Goal: Task Accomplishment & Management: Manage account settings

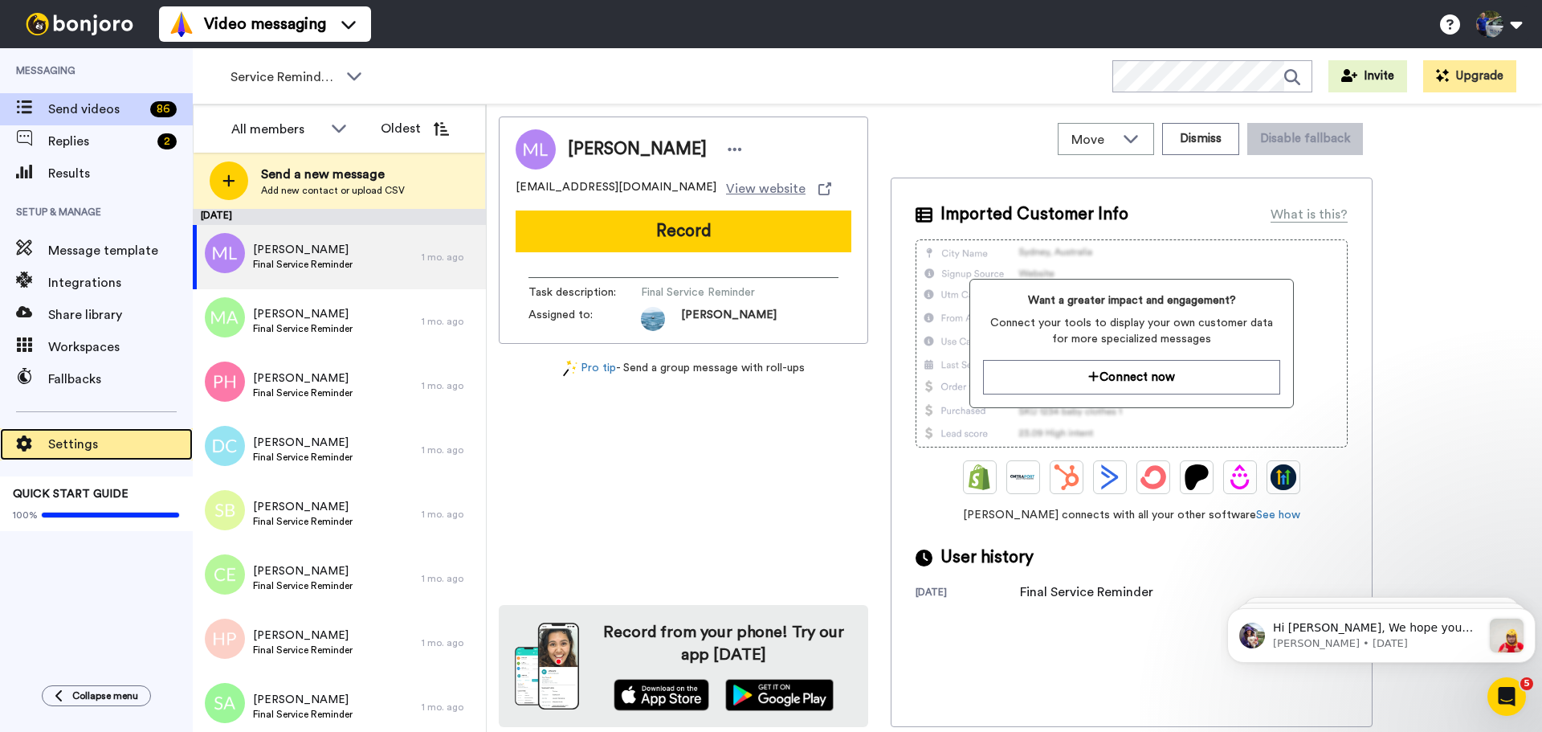
click at [96, 441] on span "Settings" at bounding box center [120, 443] width 145 height 19
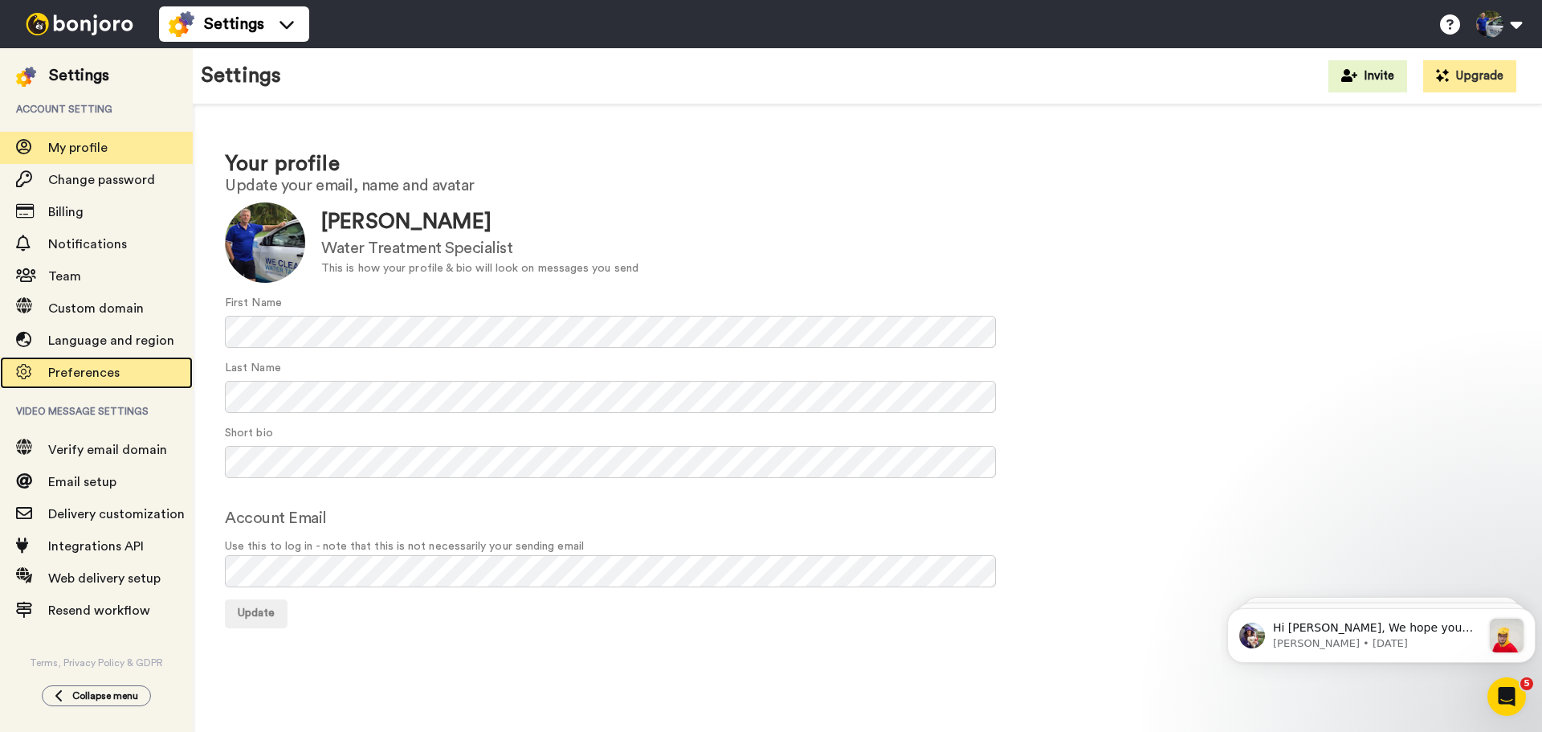
click at [76, 369] on span "Preferences" at bounding box center [83, 372] width 71 height 13
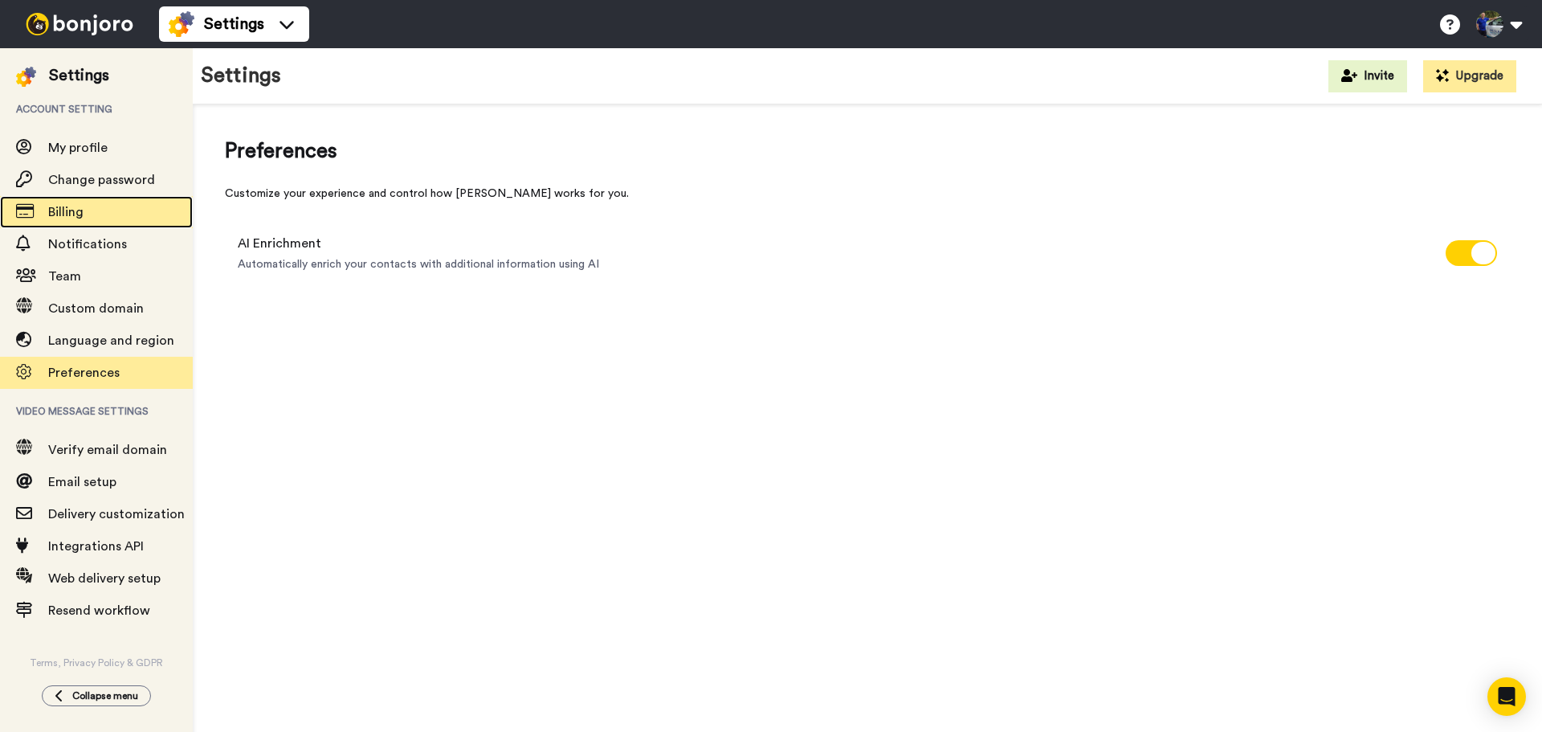
click at [83, 206] on span "Billing" at bounding box center [65, 212] width 35 height 13
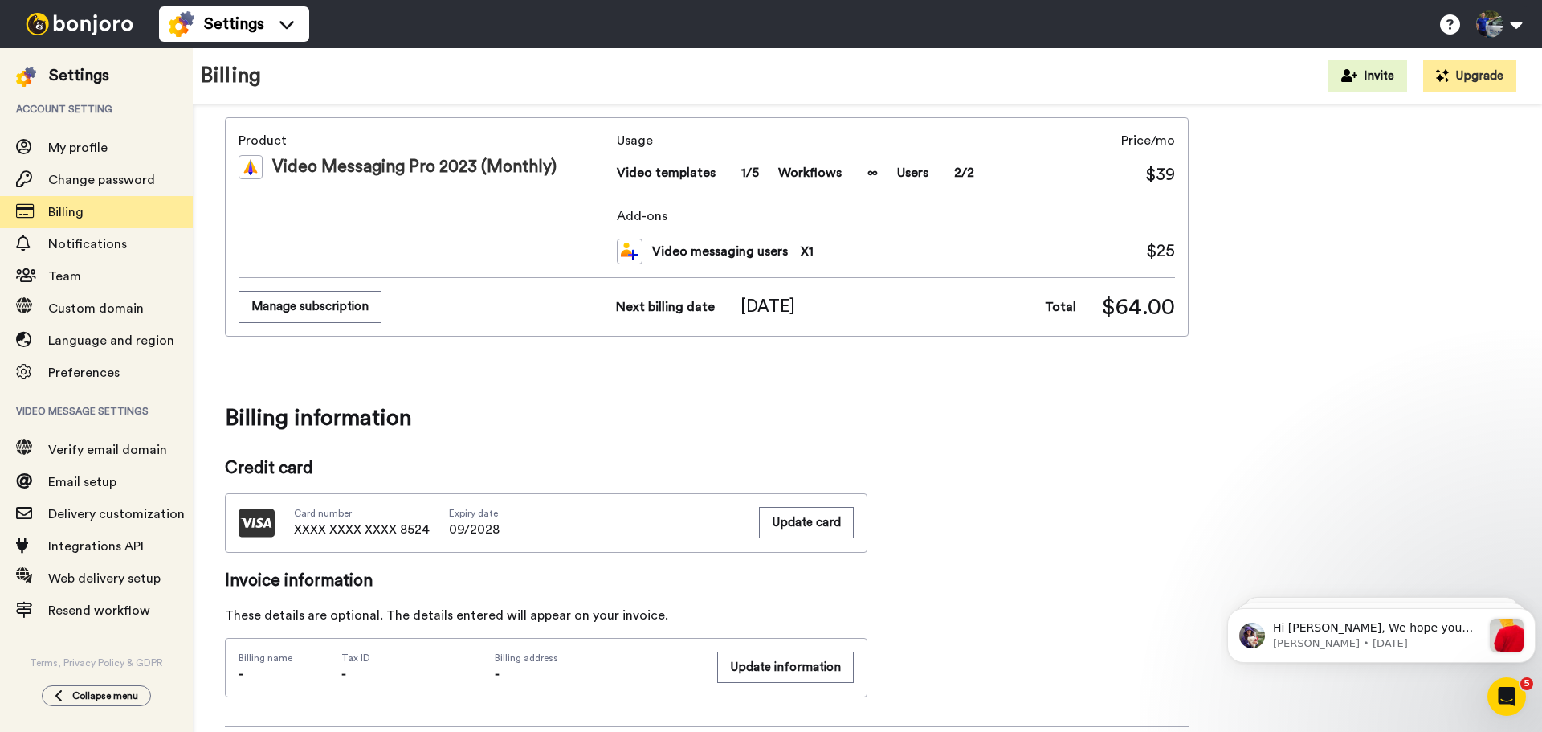
scroll to position [36, 0]
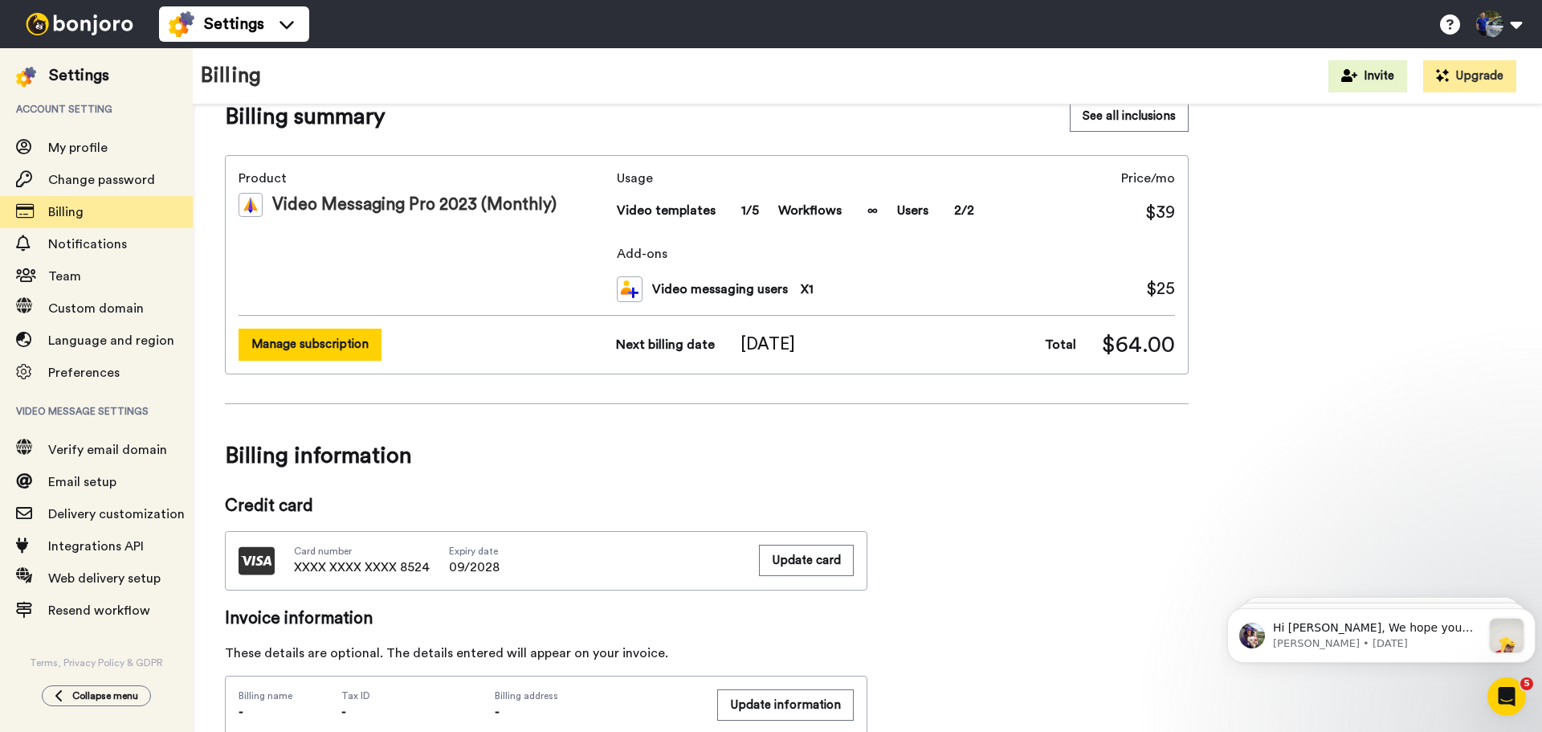
click at [324, 345] on button "Manage subscription" at bounding box center [310, 343] width 143 height 31
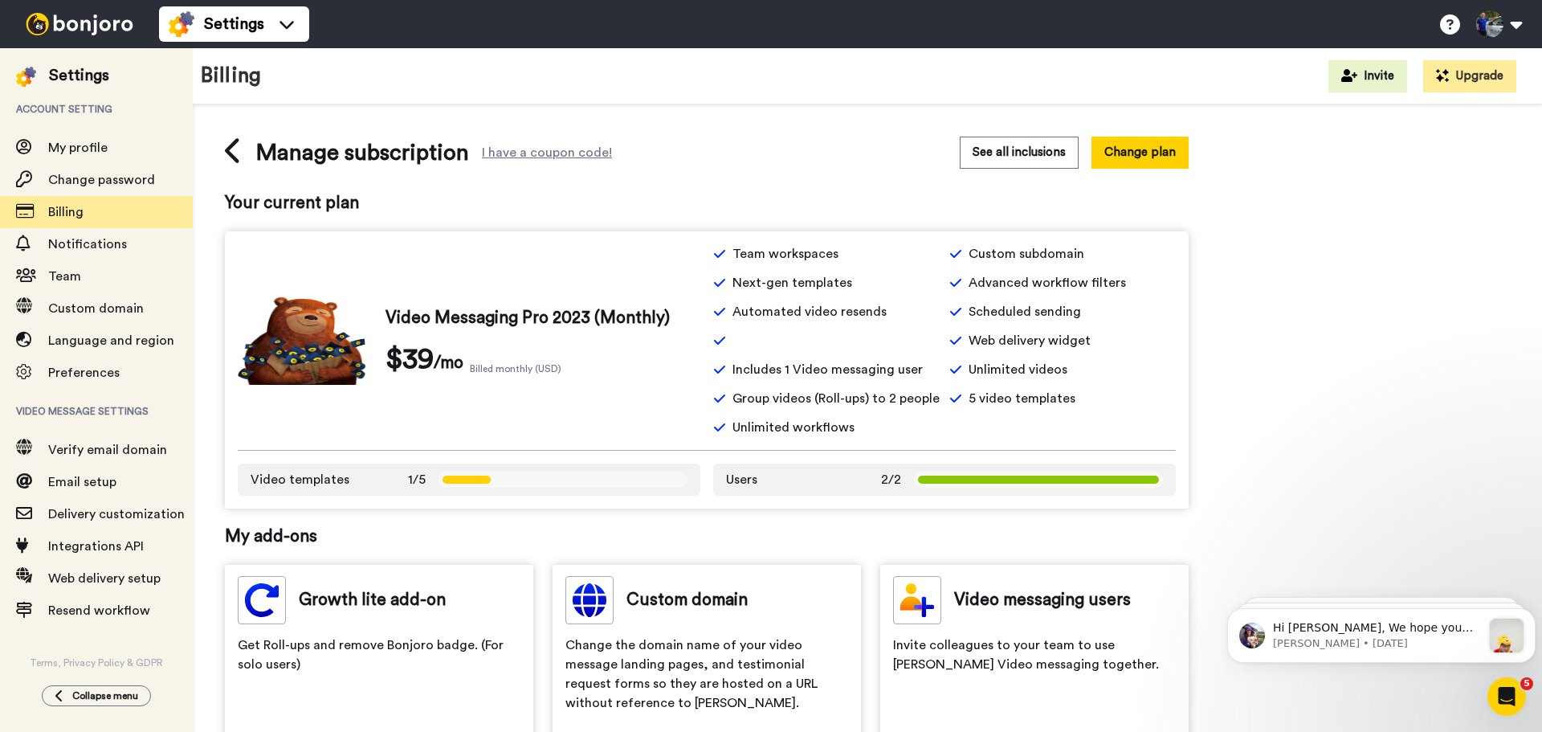
scroll to position [476, 0]
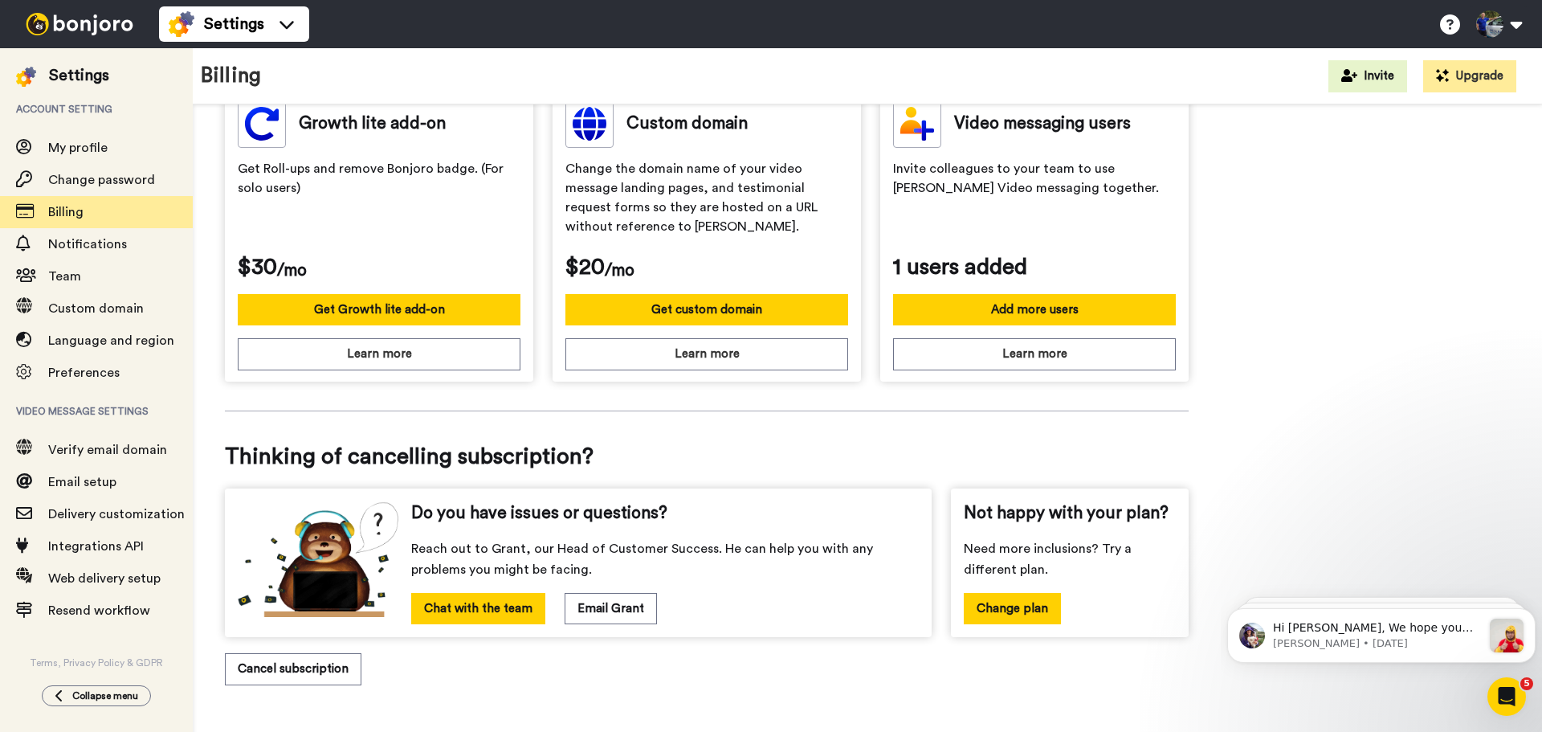
drag, startPoint x: 304, startPoint y: 672, endPoint x: 336, endPoint y: 667, distance: 32.5
click at [304, 672] on button "Cancel subscription" at bounding box center [293, 668] width 137 height 31
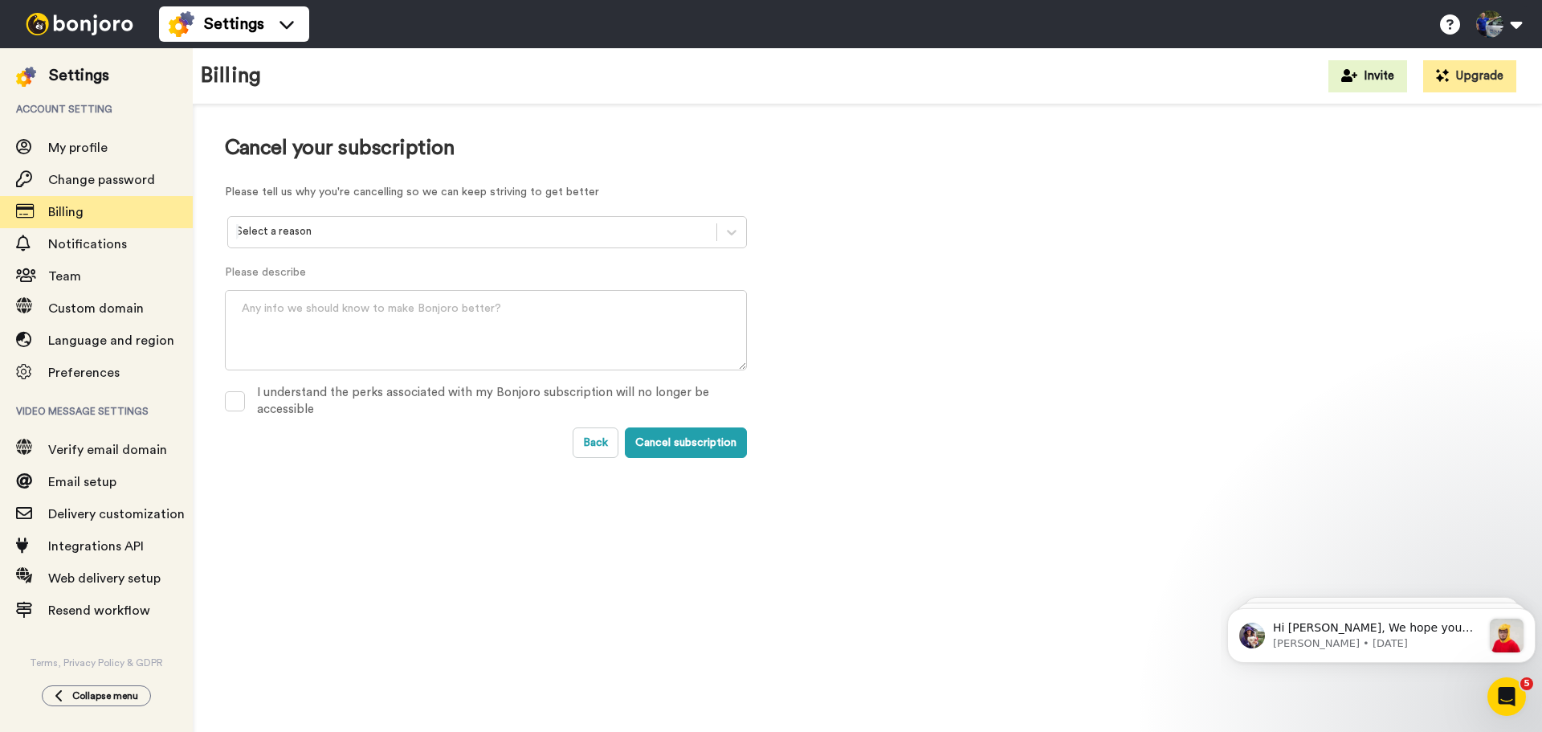
click at [371, 226] on div at bounding box center [472, 231] width 472 height 18
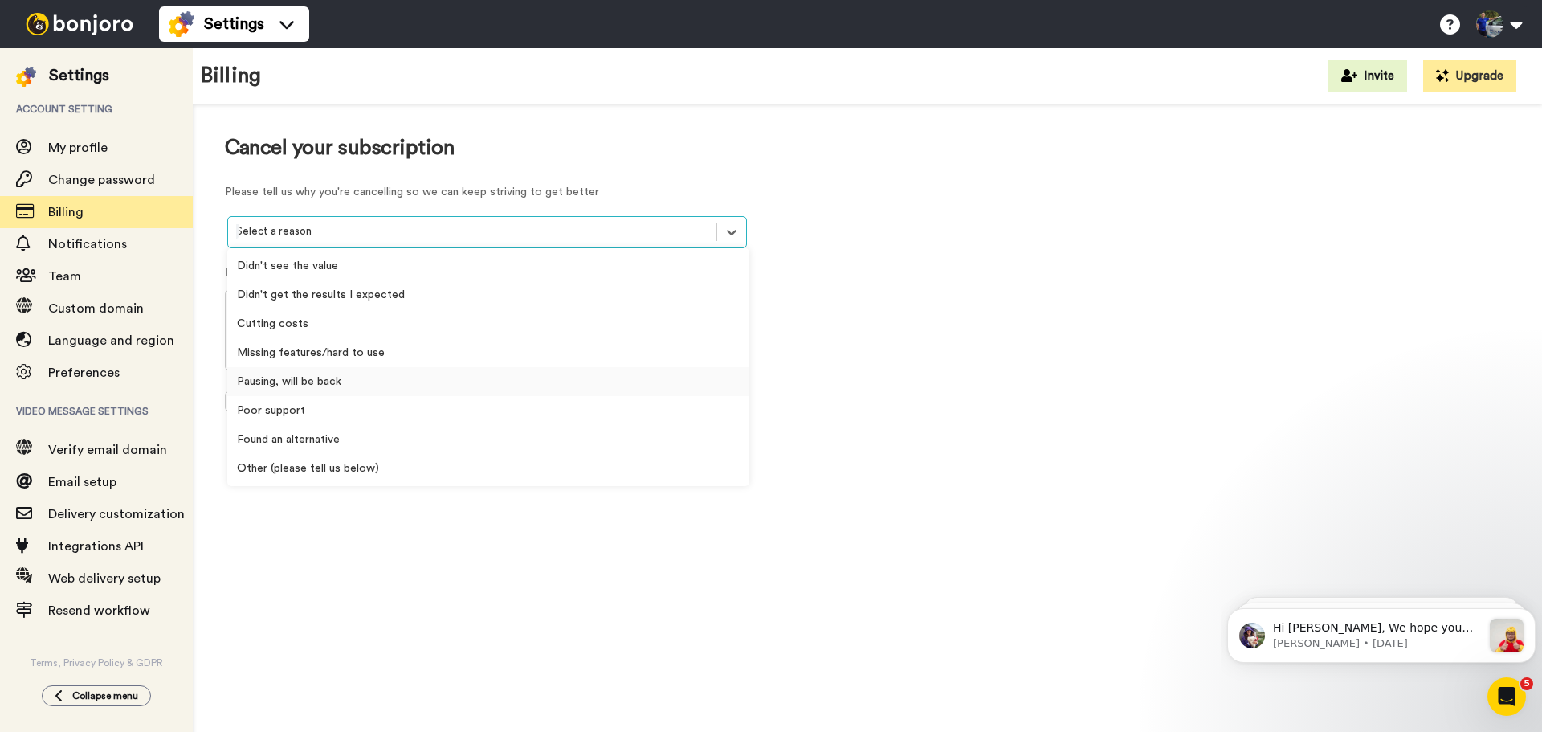
click at [357, 378] on div "Pausing, will be back" at bounding box center [488, 381] width 522 height 29
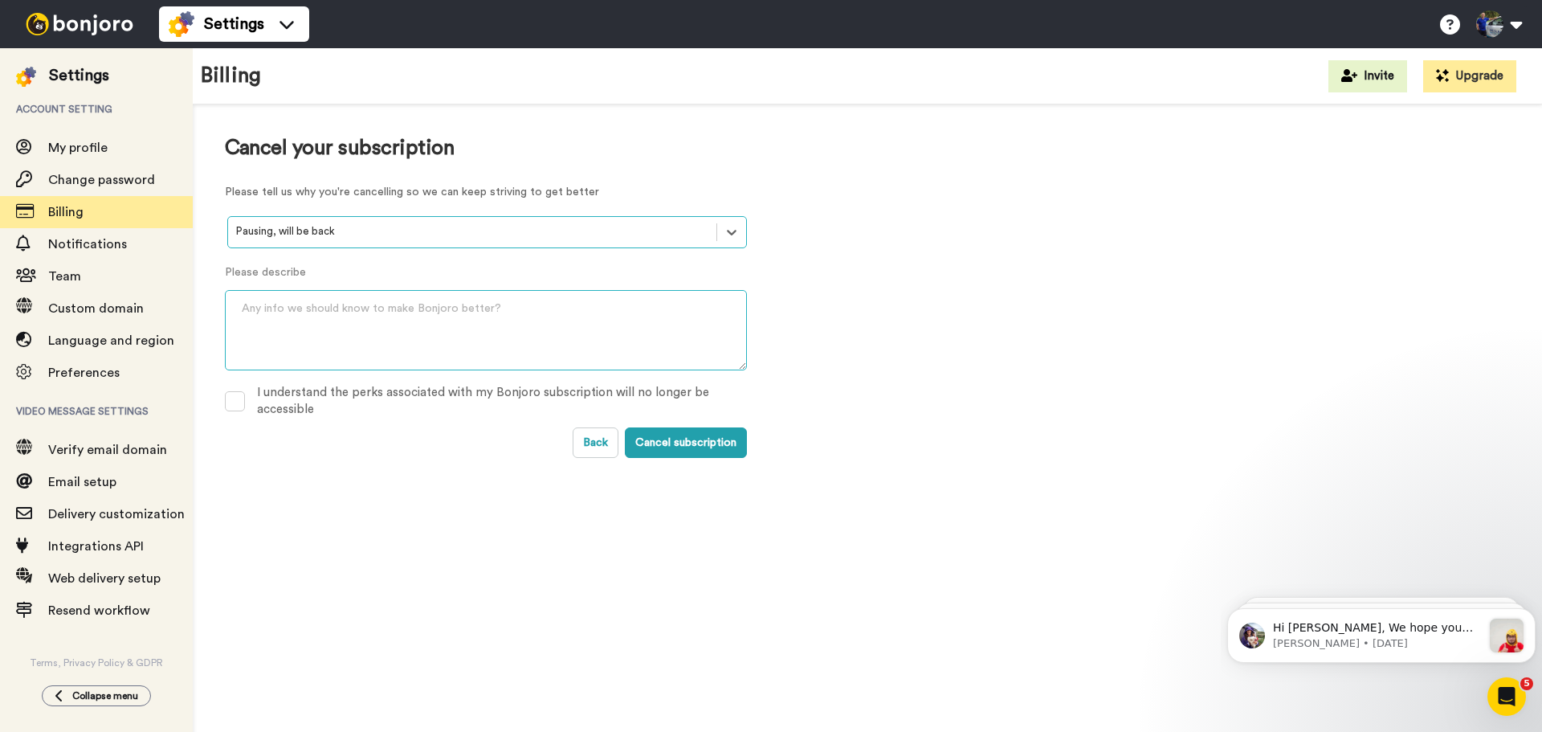
drag, startPoint x: 353, startPoint y: 326, endPoint x: 345, endPoint y: 332, distance: 9.8
click at [352, 326] on textarea at bounding box center [486, 330] width 522 height 80
click at [230, 398] on span at bounding box center [235, 401] width 20 height 20
click at [300, 328] on textarea at bounding box center [486, 330] width 522 height 80
type textarea "Just haven't had the time to get into it. Will definitely be back at some stage."
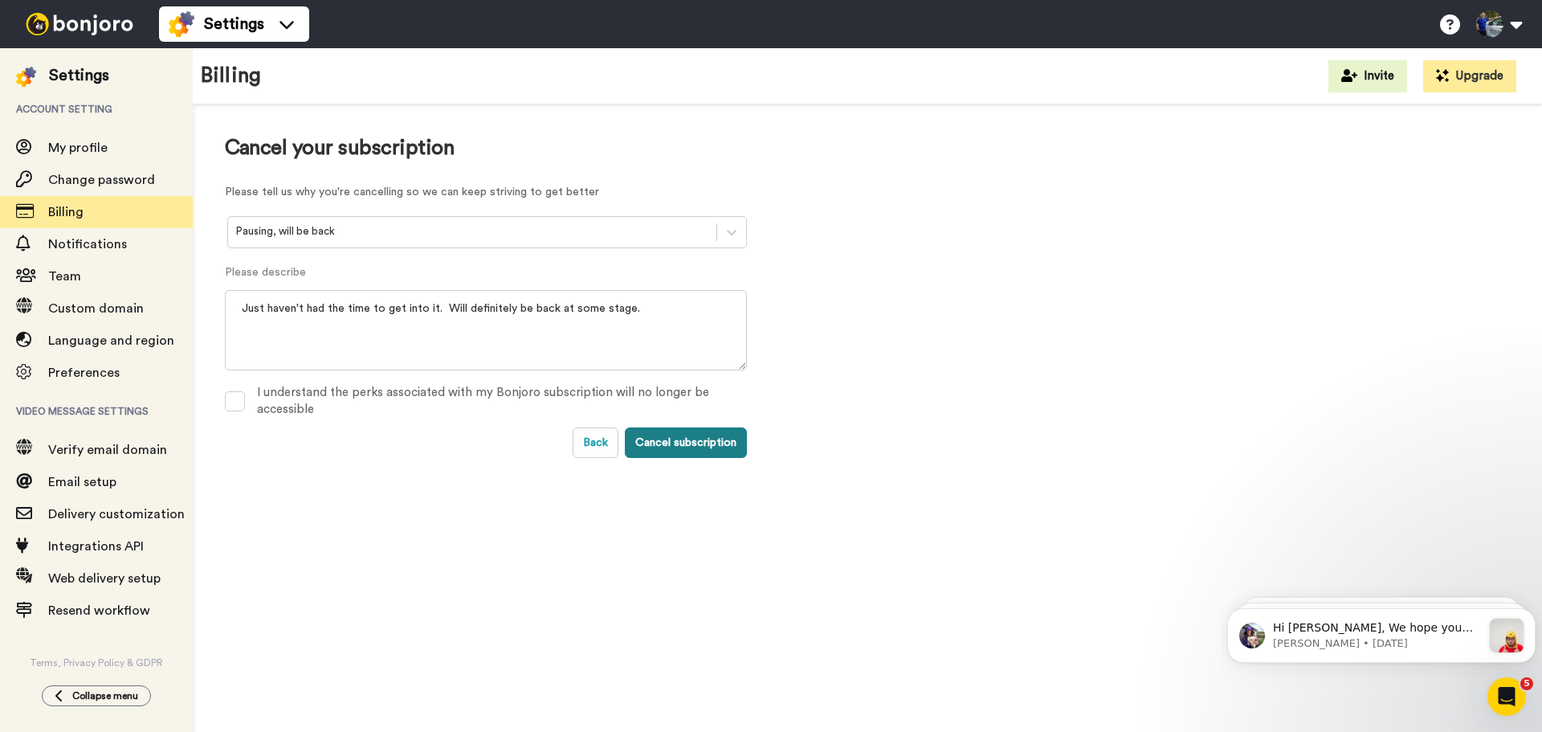
click at [665, 443] on button "Cancel subscription" at bounding box center [686, 442] width 122 height 31
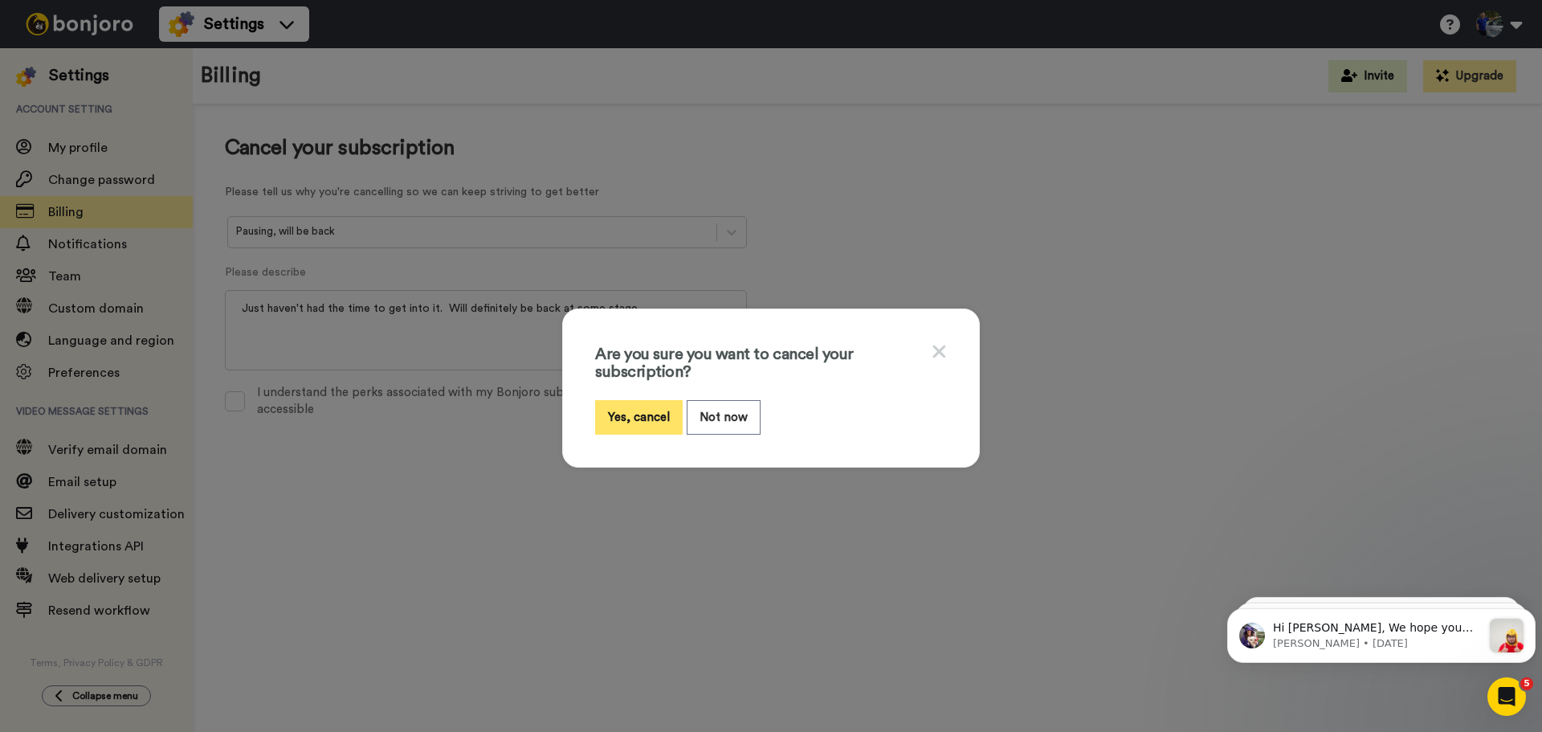
click at [642, 416] on button "Yes, cancel" at bounding box center [639, 417] width 88 height 35
